Goal: Task Accomplishment & Management: Use online tool/utility

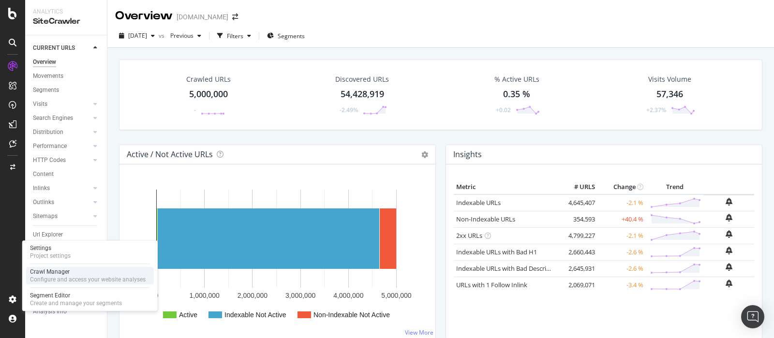
click at [75, 271] on div "Crawl Manager" at bounding box center [88, 272] width 116 height 8
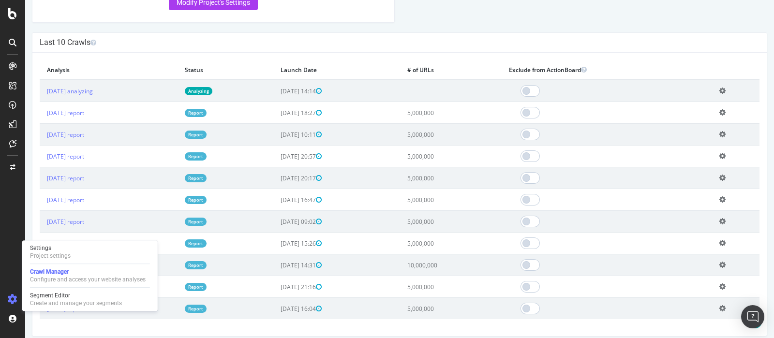
scroll to position [241, 0]
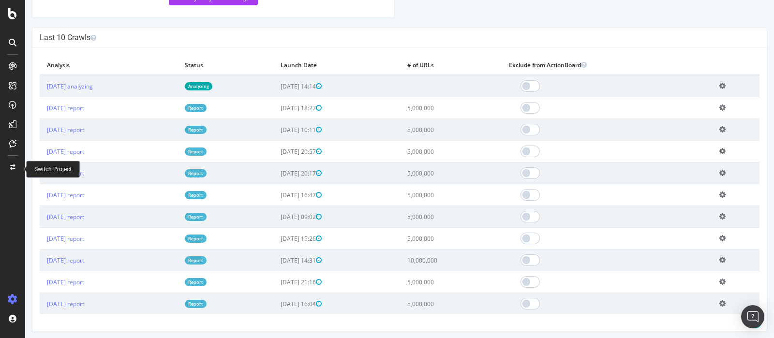
click at [15, 165] on icon at bounding box center [12, 167] width 5 height 6
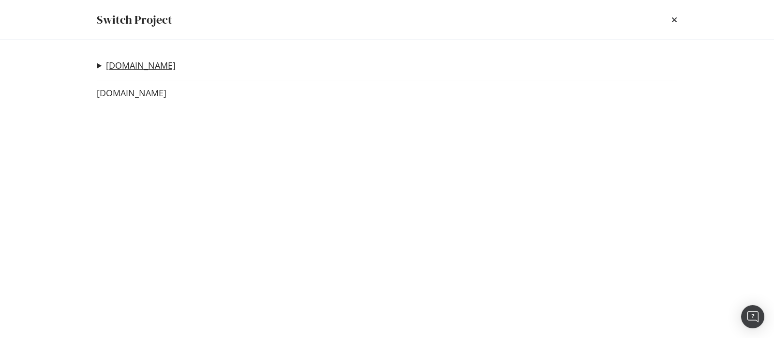
click at [159, 67] on link "[DOMAIN_NAME]" at bounding box center [141, 65] width 70 height 10
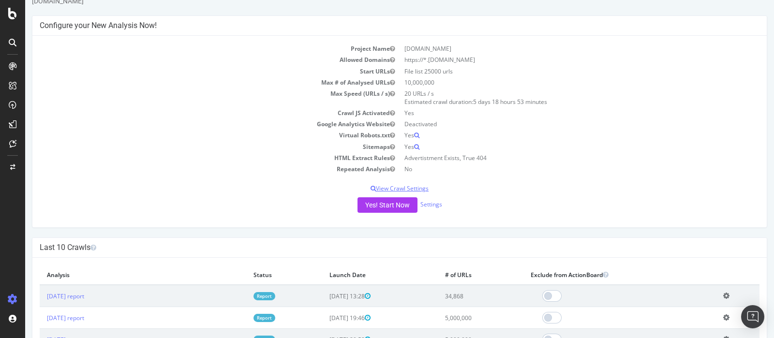
scroll to position [60, 0]
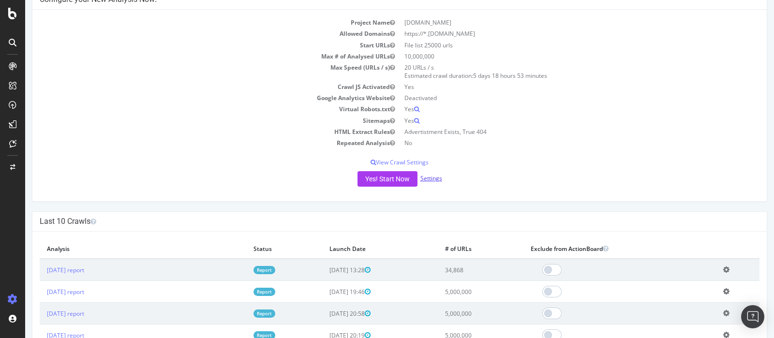
click at [433, 179] on link "Settings" at bounding box center [431, 178] width 22 height 8
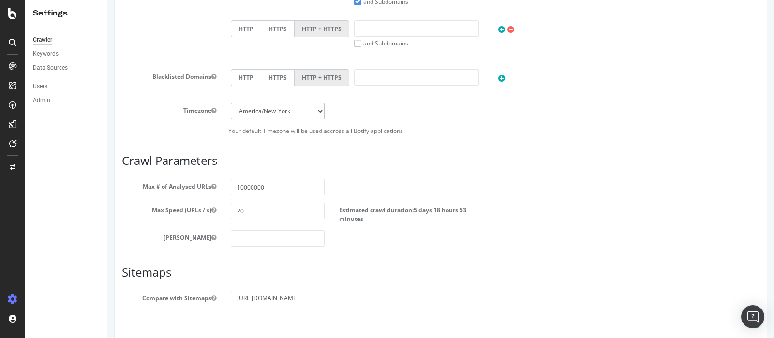
scroll to position [363, 0]
click at [278, 239] on input "number" at bounding box center [278, 237] width 94 height 16
type input "0"
click at [506, 197] on section "Max # of Analysed URLs 10000000 Max Speed (URLs / s) 20 Estimated crawl duratio…" at bounding box center [441, 211] width 638 height 67
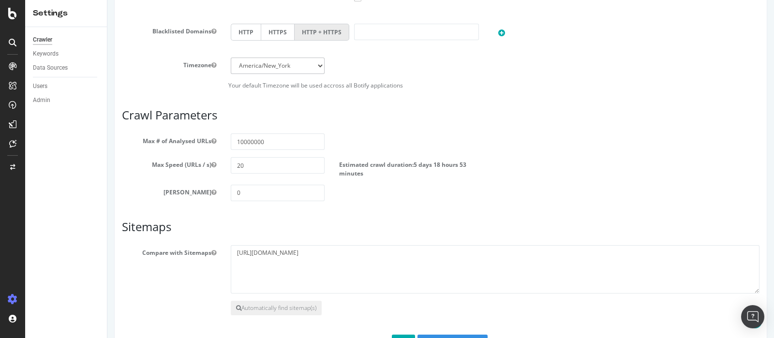
scroll to position [441, 0]
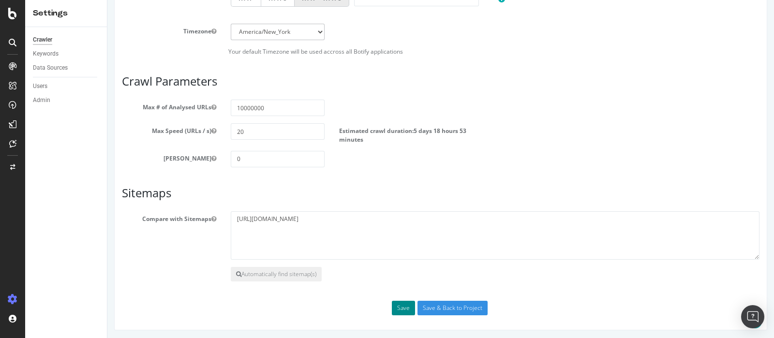
click at [396, 302] on button "Save" at bounding box center [403, 308] width 23 height 15
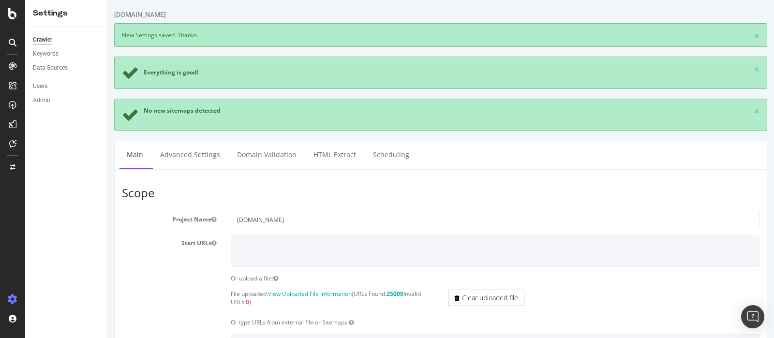
scroll to position [120, 0]
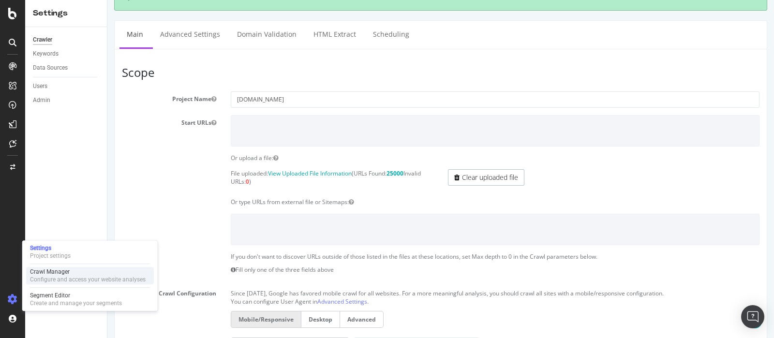
click at [58, 279] on div "Configure and access your website analyses" at bounding box center [88, 280] width 116 height 8
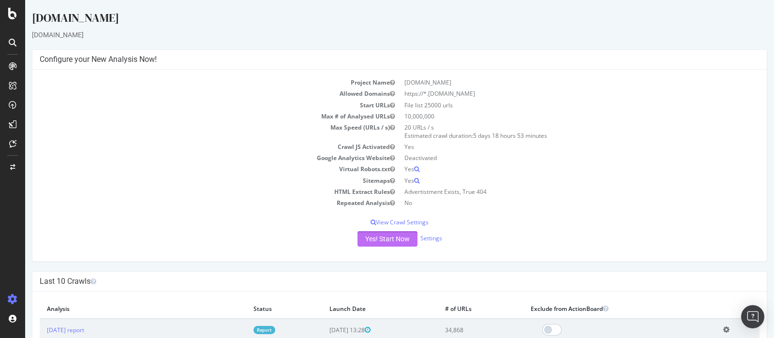
click at [372, 240] on button "Yes! Start Now" at bounding box center [388, 238] width 60 height 15
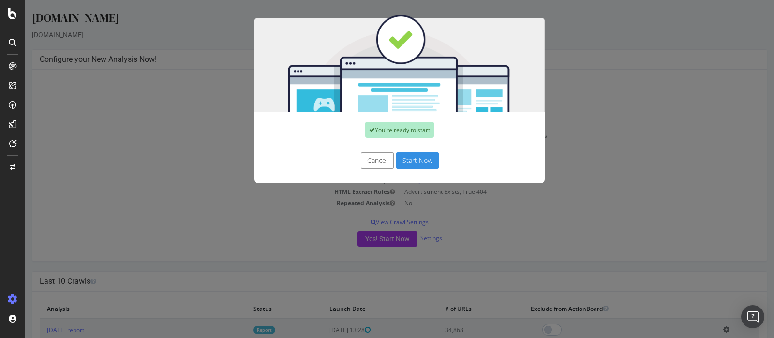
click at [409, 160] on button "Start Now" at bounding box center [417, 160] width 43 height 16
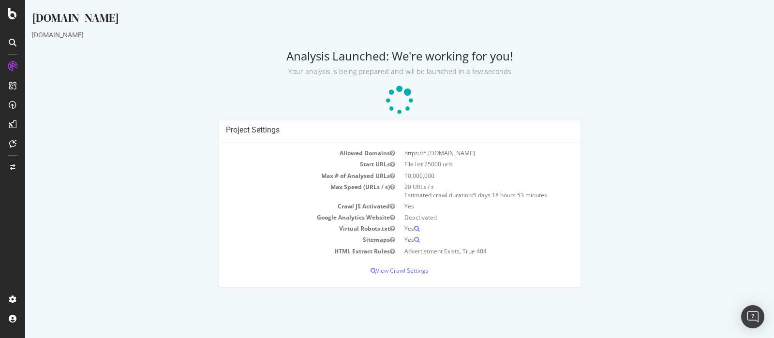
click at [747, 106] on p at bounding box center [399, 100] width 735 height 29
